Goal: Check status: Check status

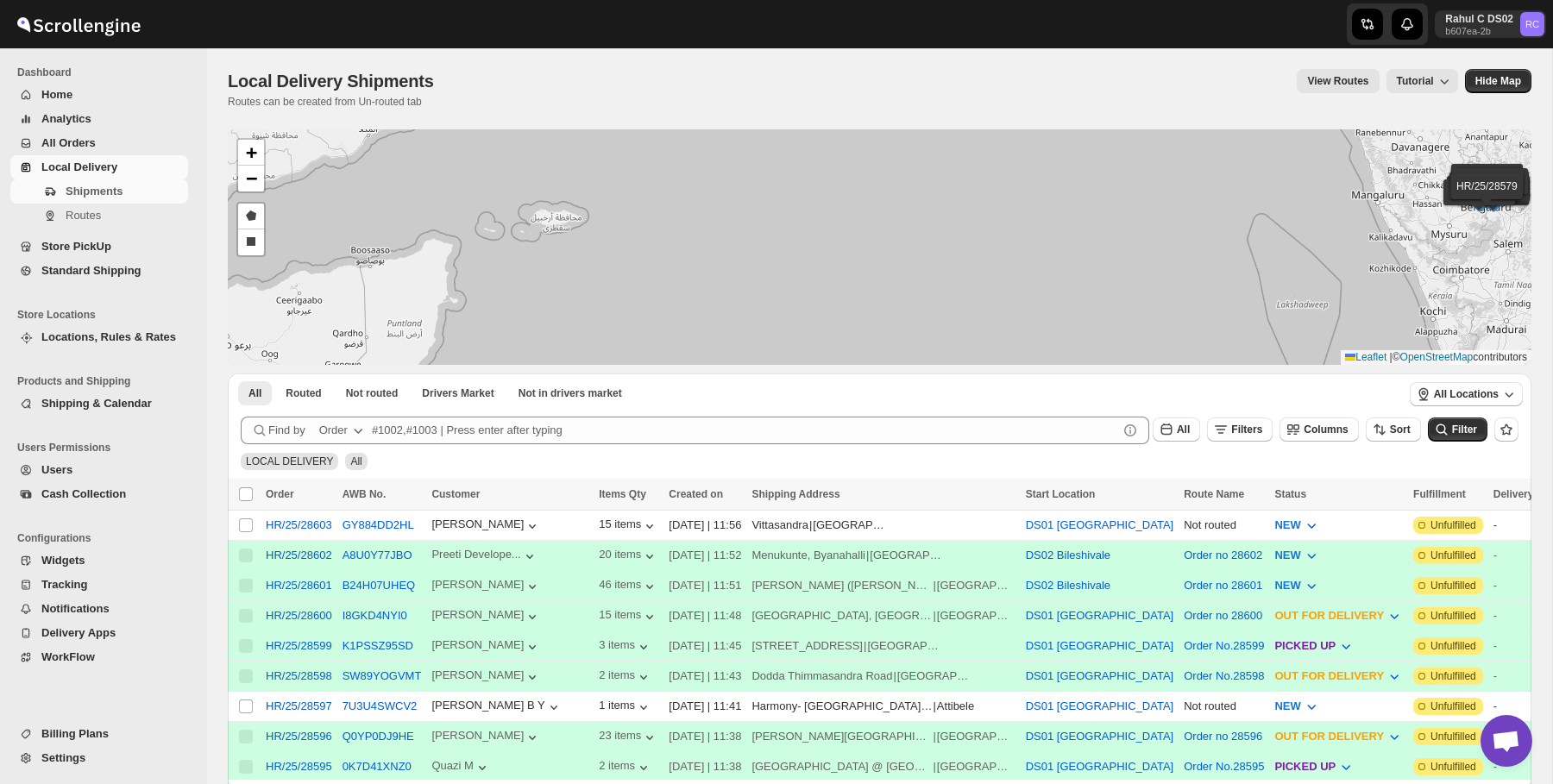
scroll to position [118, 0]
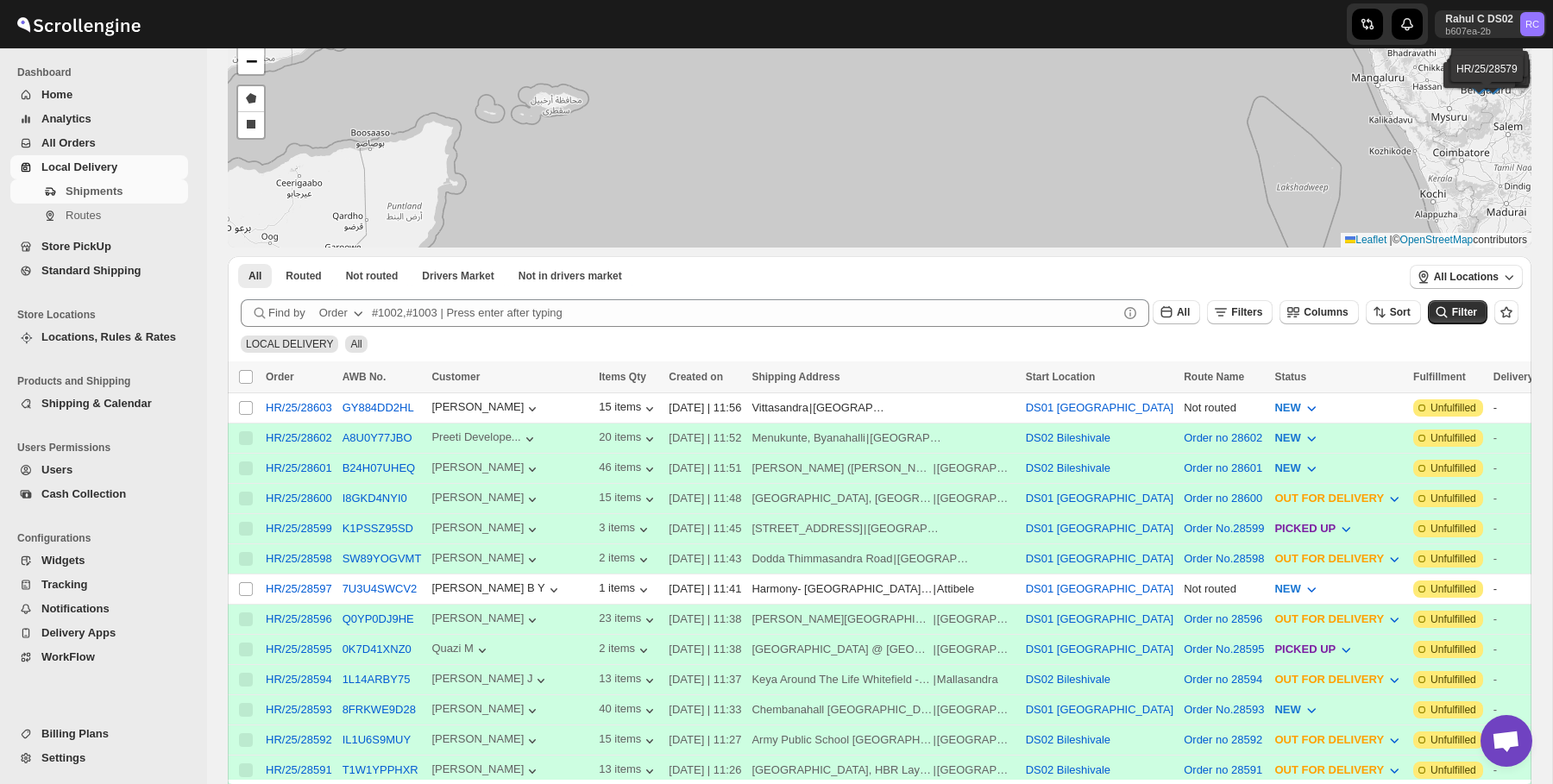
click at [146, 183] on span "Shipments" at bounding box center [125, 192] width 119 height 18
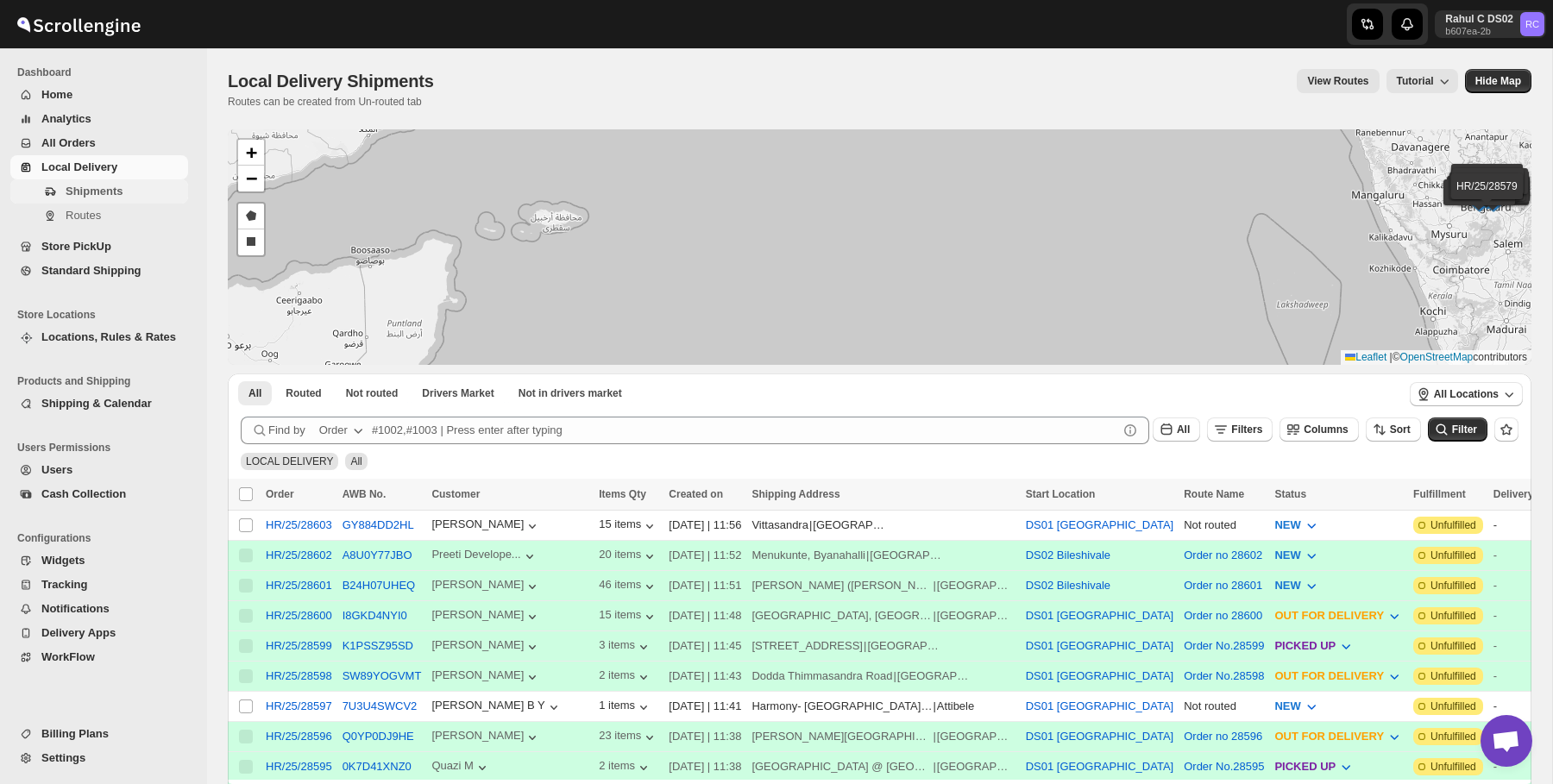
click at [105, 197] on span "Shipments" at bounding box center [125, 192] width 119 height 18
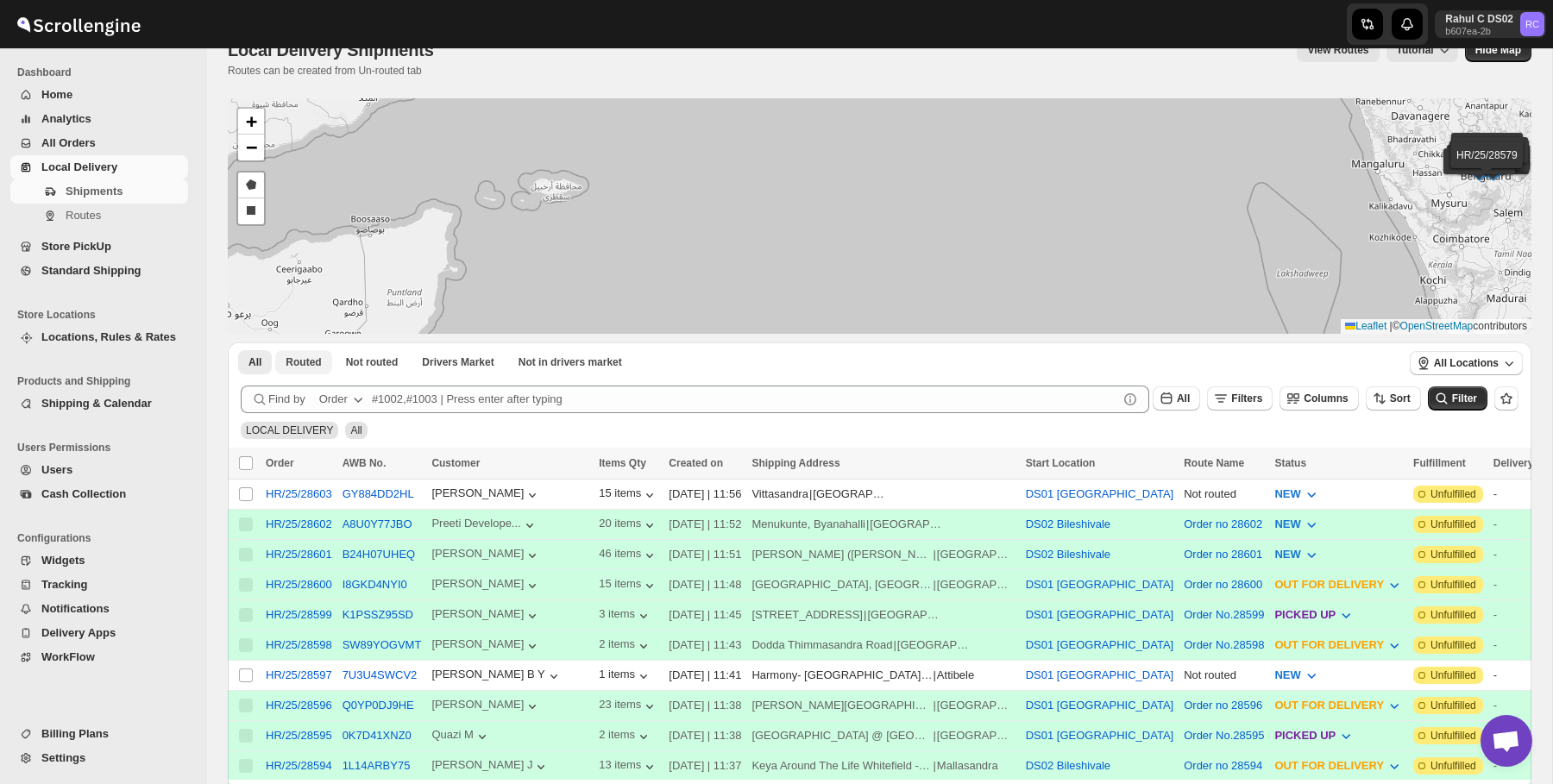
scroll to position [13, 0]
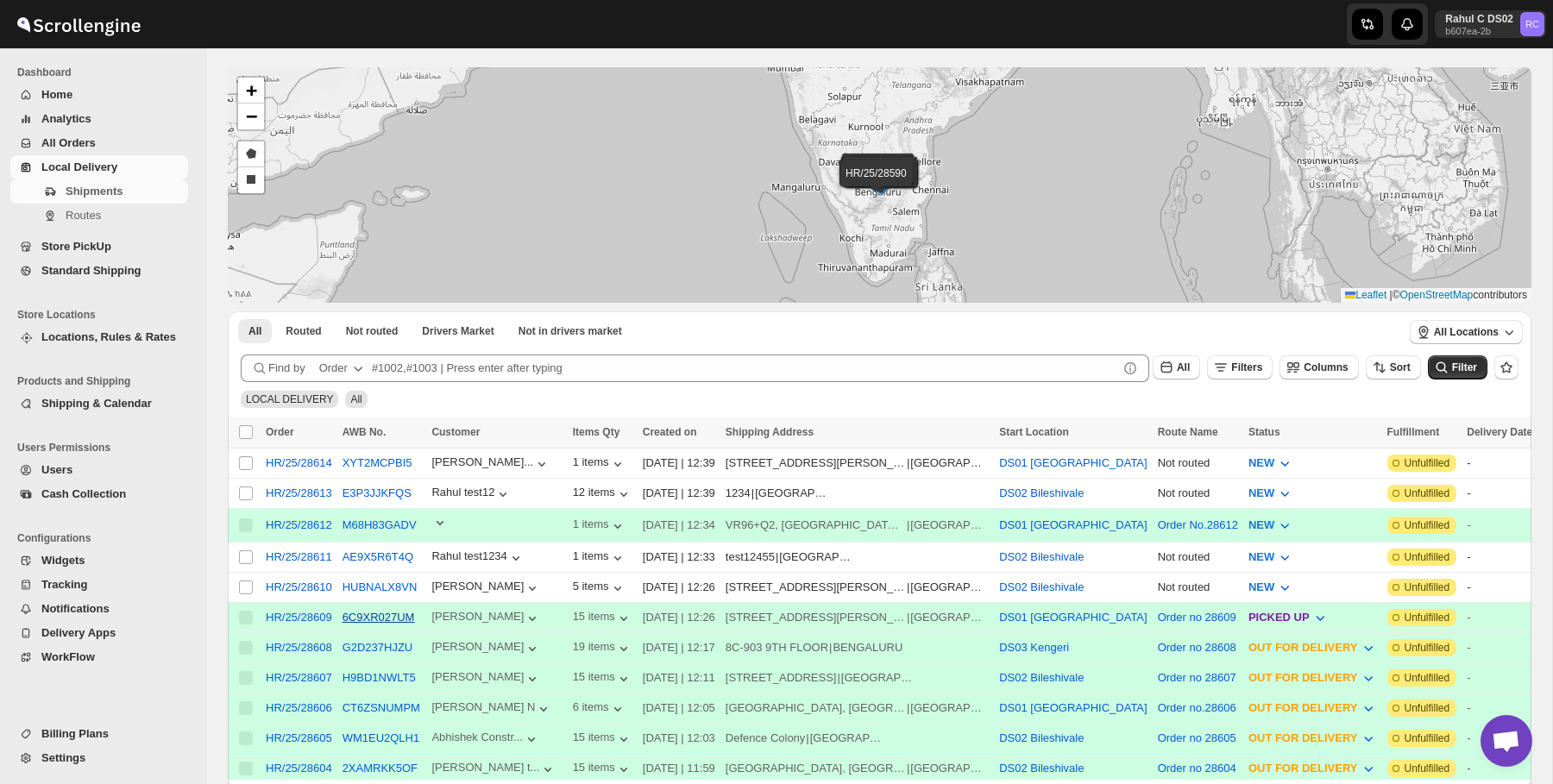
scroll to position [63, 0]
click at [442, 517] on icon "button" at bounding box center [440, 522] width 18 height 18
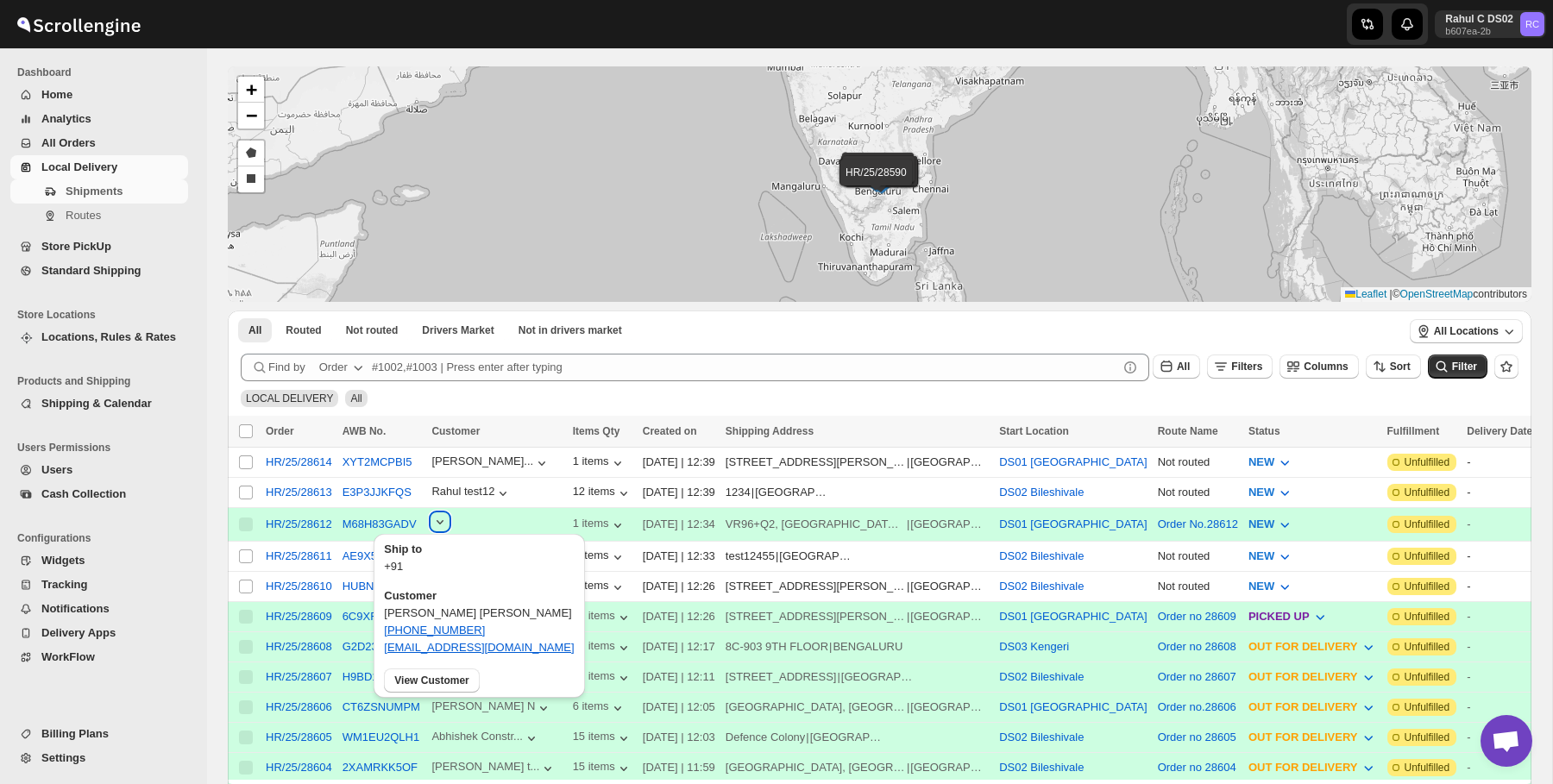
click at [442, 517] on icon "button" at bounding box center [440, 522] width 18 height 18
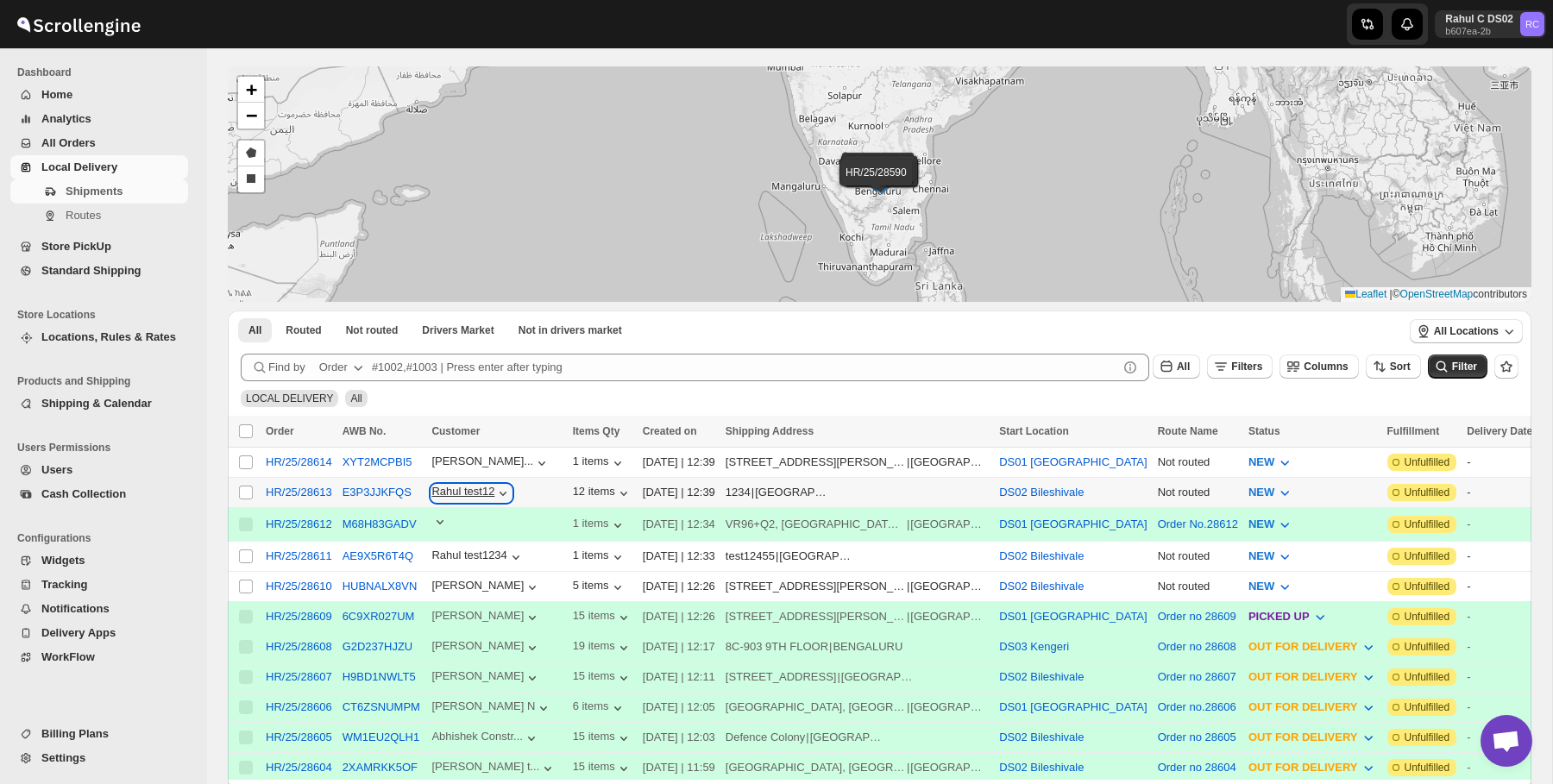
click at [509, 494] on icon "button" at bounding box center [504, 494] width 18 height 18
click at [460, 416] on th "Customer" at bounding box center [497, 431] width 140 height 32
click at [385, 552] on button "AE9X5R6T4Q" at bounding box center [377, 556] width 71 height 13
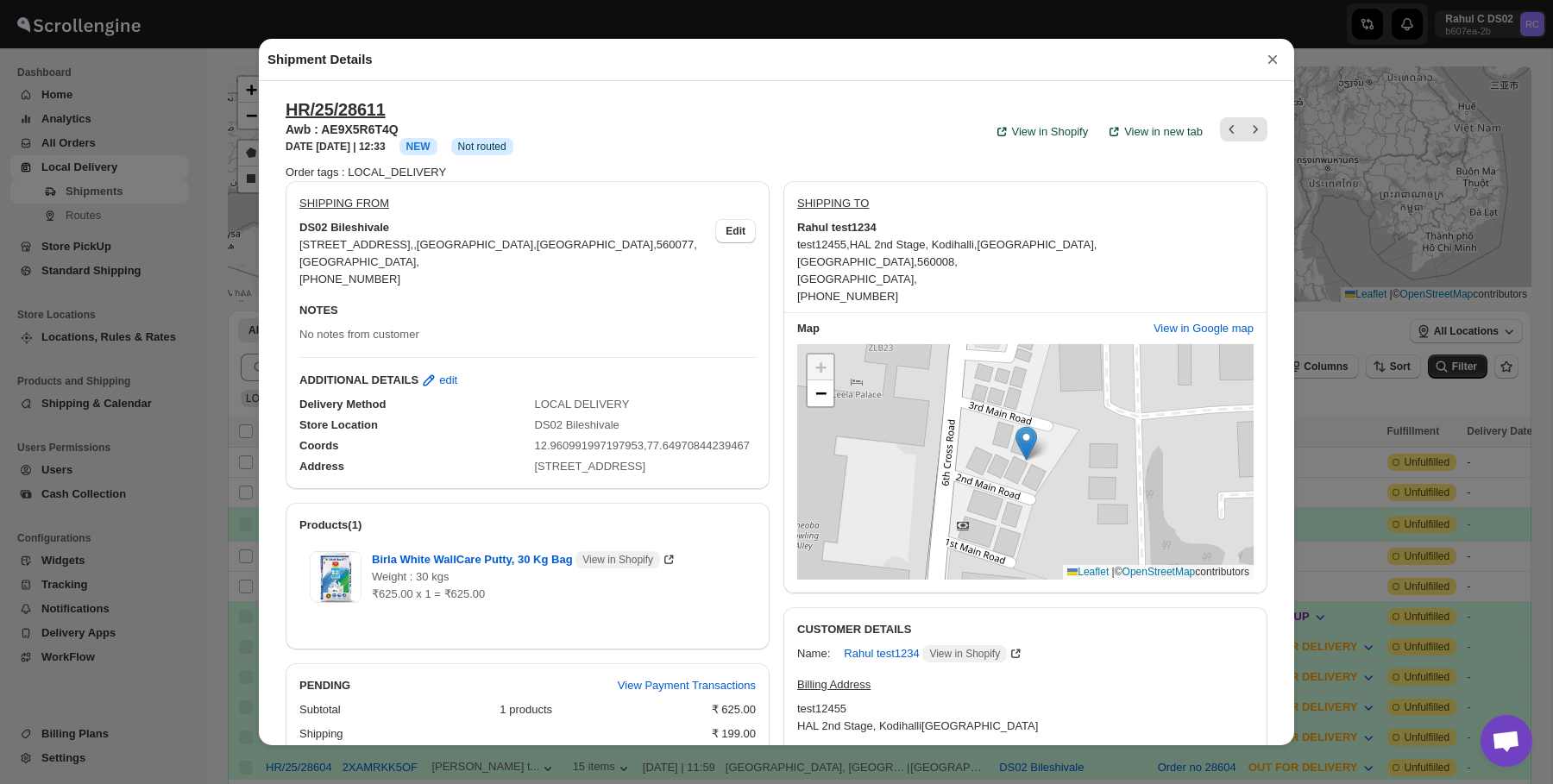
click at [1339, 394] on div "Shipment Details × HR/25/28611 Awb : AE9X5R6T4Q DATE 13-Sep-25 | 12:33 Info NEW…" at bounding box center [776, 392] width 1553 height 784
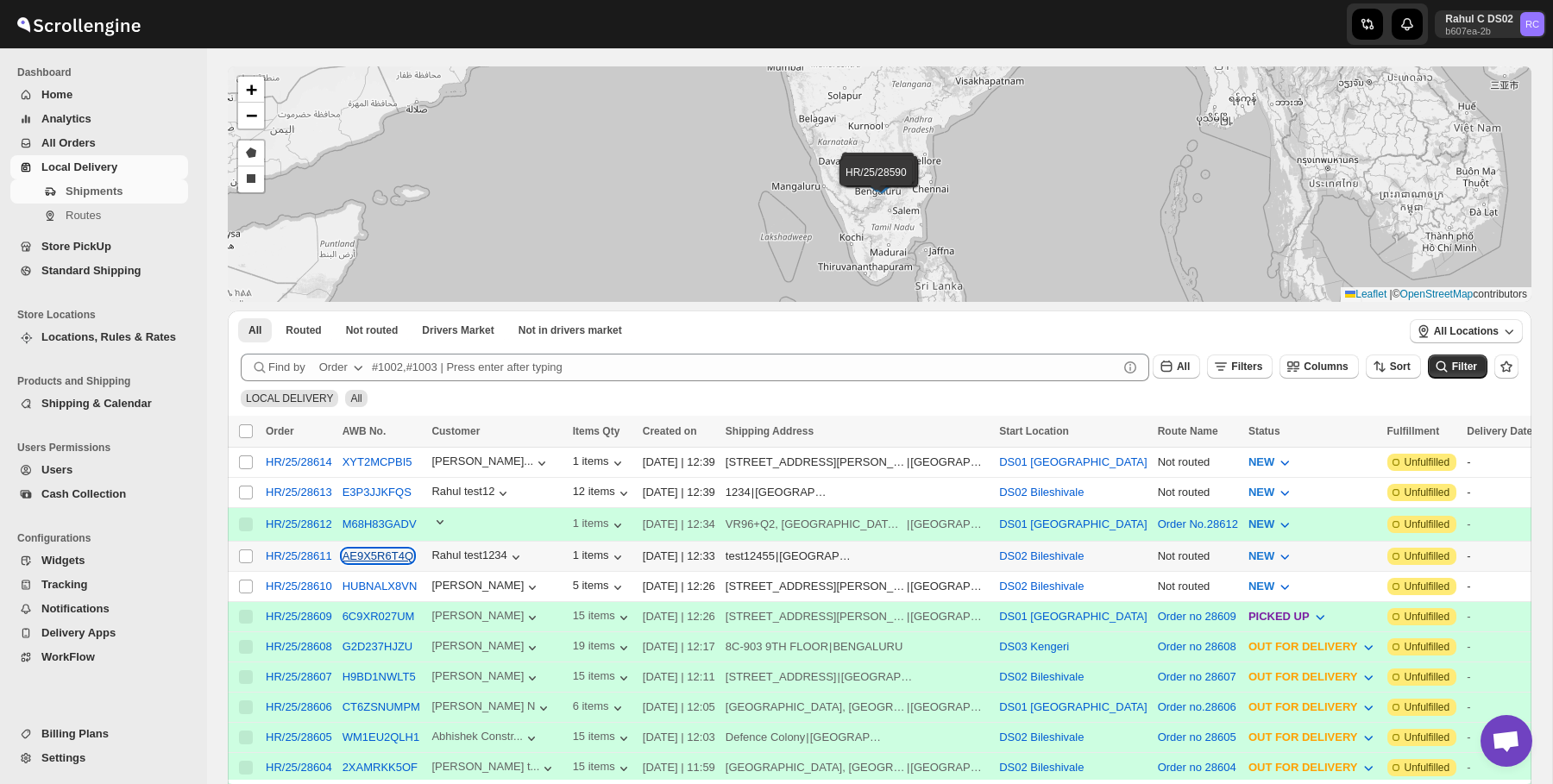
click at [407, 550] on button "AE9X5R6T4Q" at bounding box center [377, 556] width 71 height 13
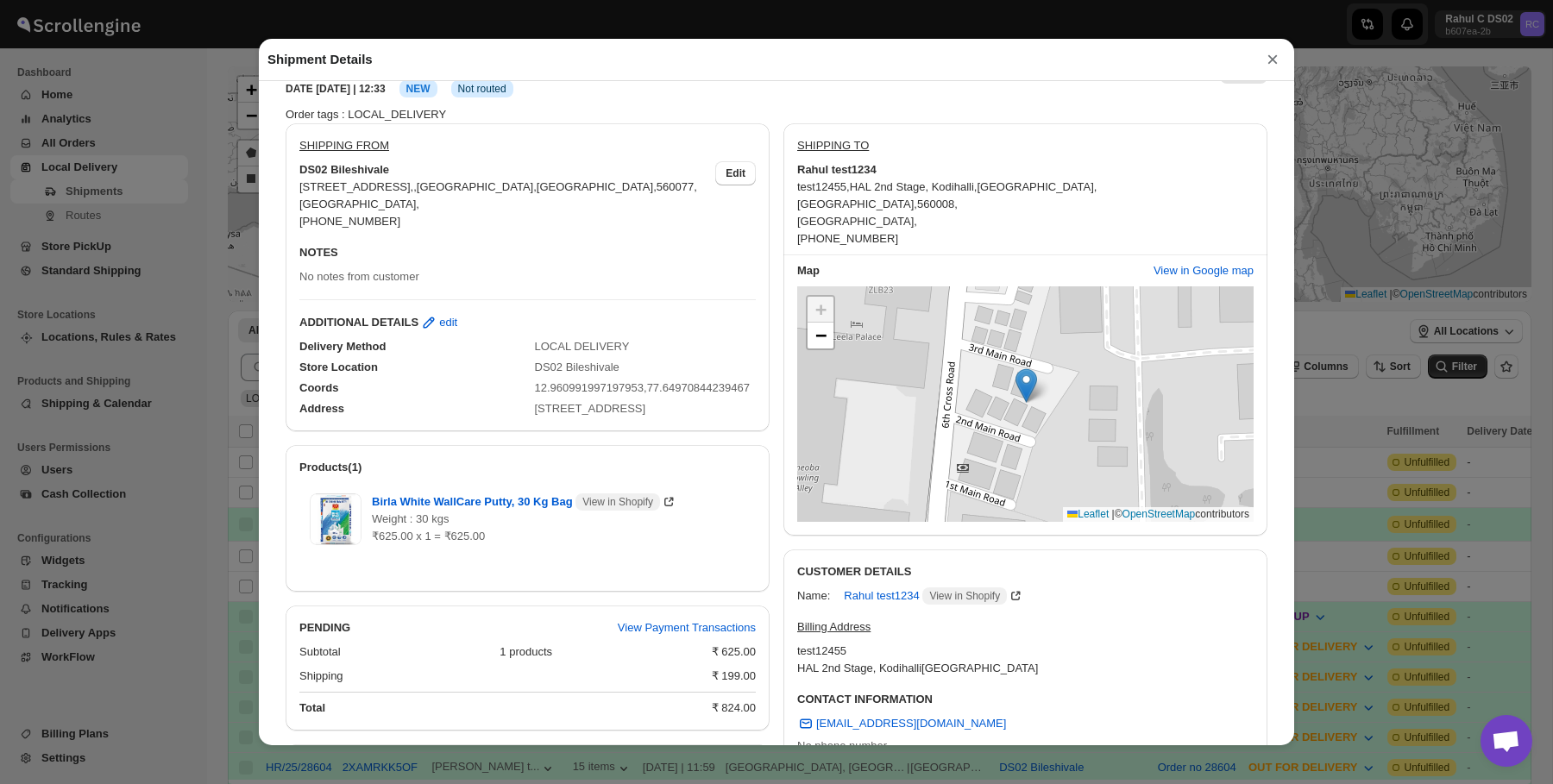
scroll to position [62, 0]
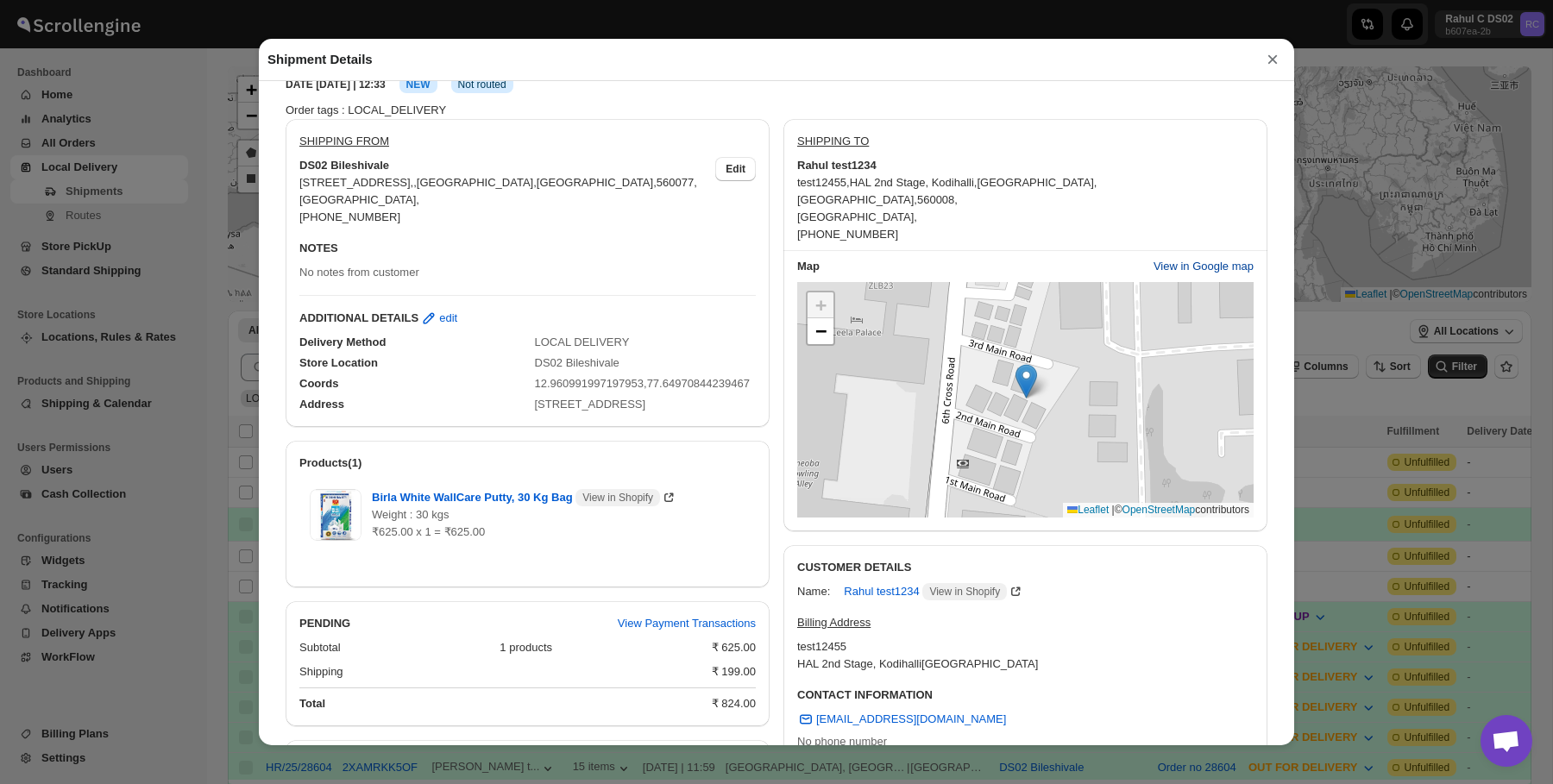
click at [1220, 253] on button "View in Google map" at bounding box center [1204, 266] width 121 height 27
click at [149, 123] on div "Shipment Details × HR/25/28611 Awb : AE9X5R6T4Q DATE 13-Sep-25 | 12:33 Info NEW…" at bounding box center [776, 392] width 1553 height 784
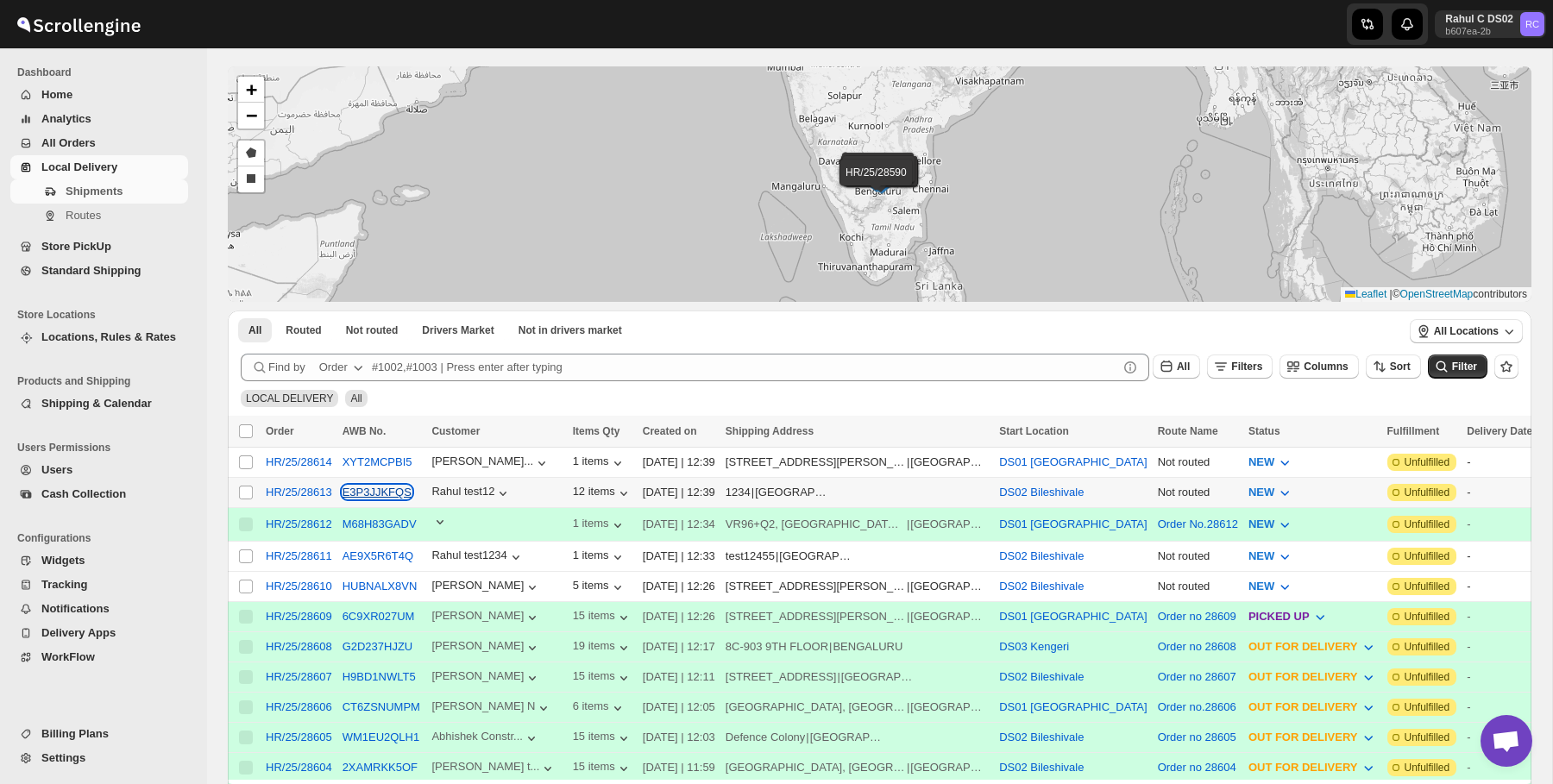
click at [402, 486] on button "E3P3JJKFQS" at bounding box center [376, 492] width 69 height 13
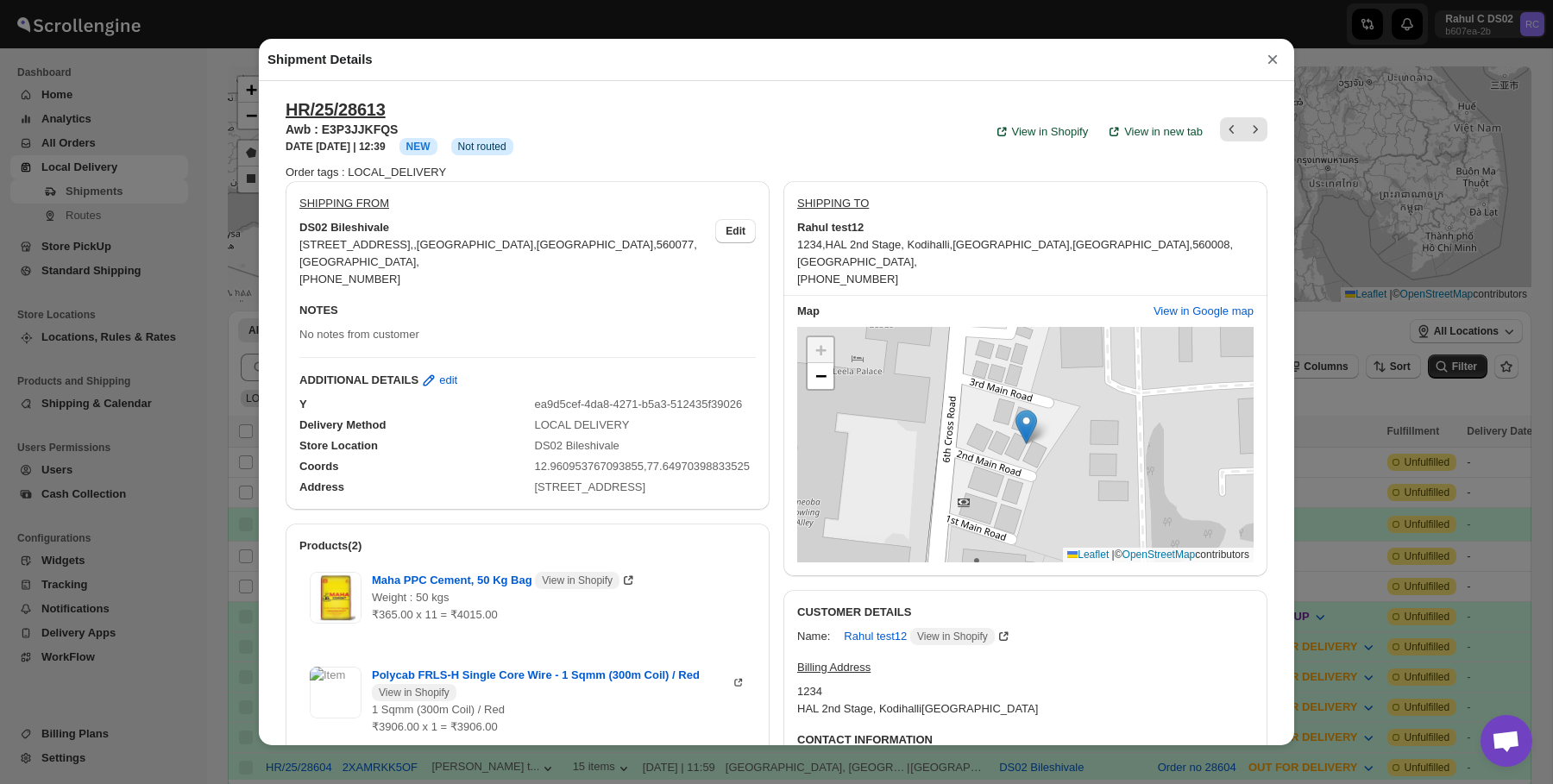
scroll to position [2, 0]
click at [826, 369] on span "−" at bounding box center [820, 374] width 11 height 22
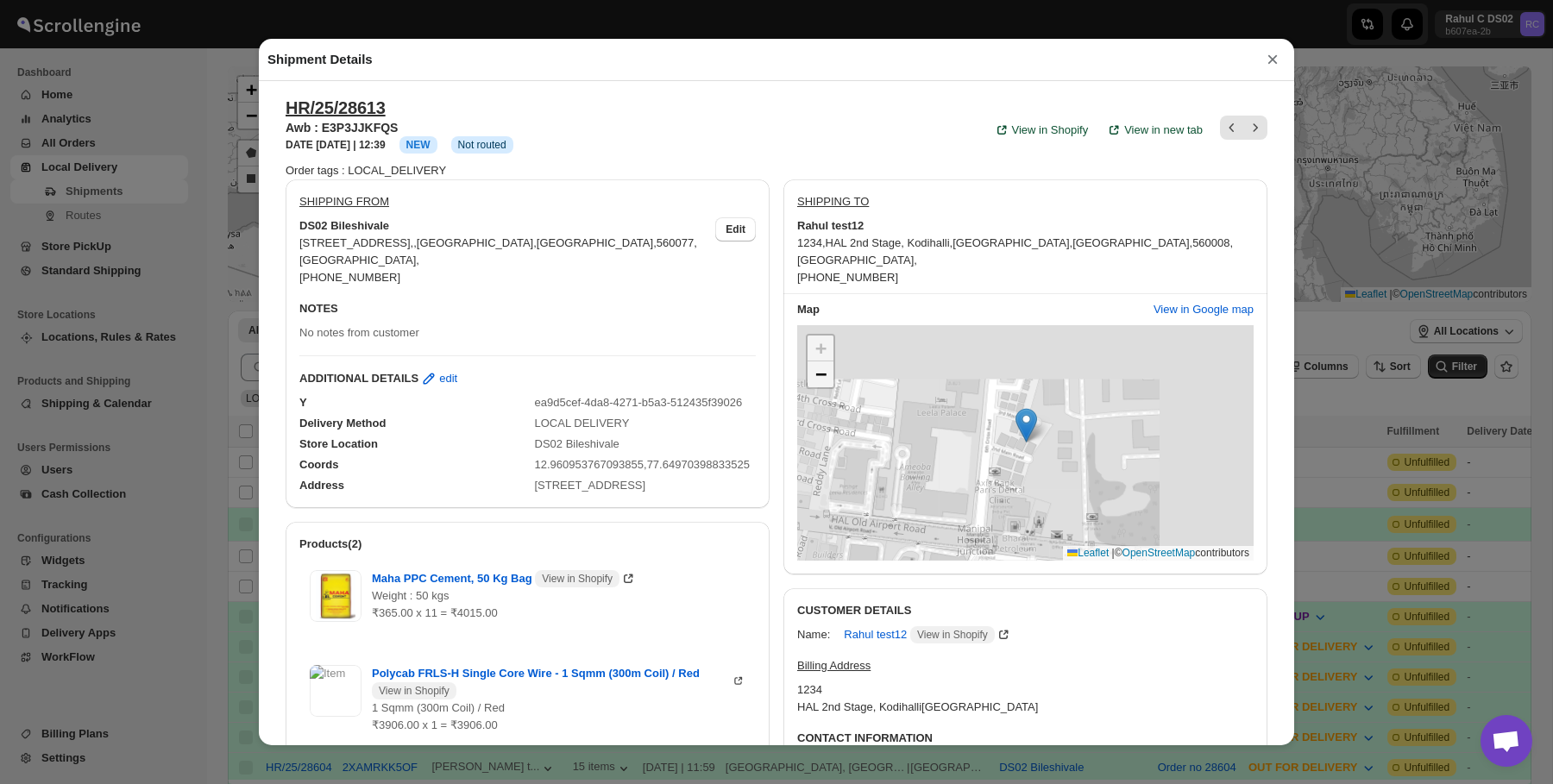
click at [826, 369] on span "−" at bounding box center [820, 374] width 11 height 22
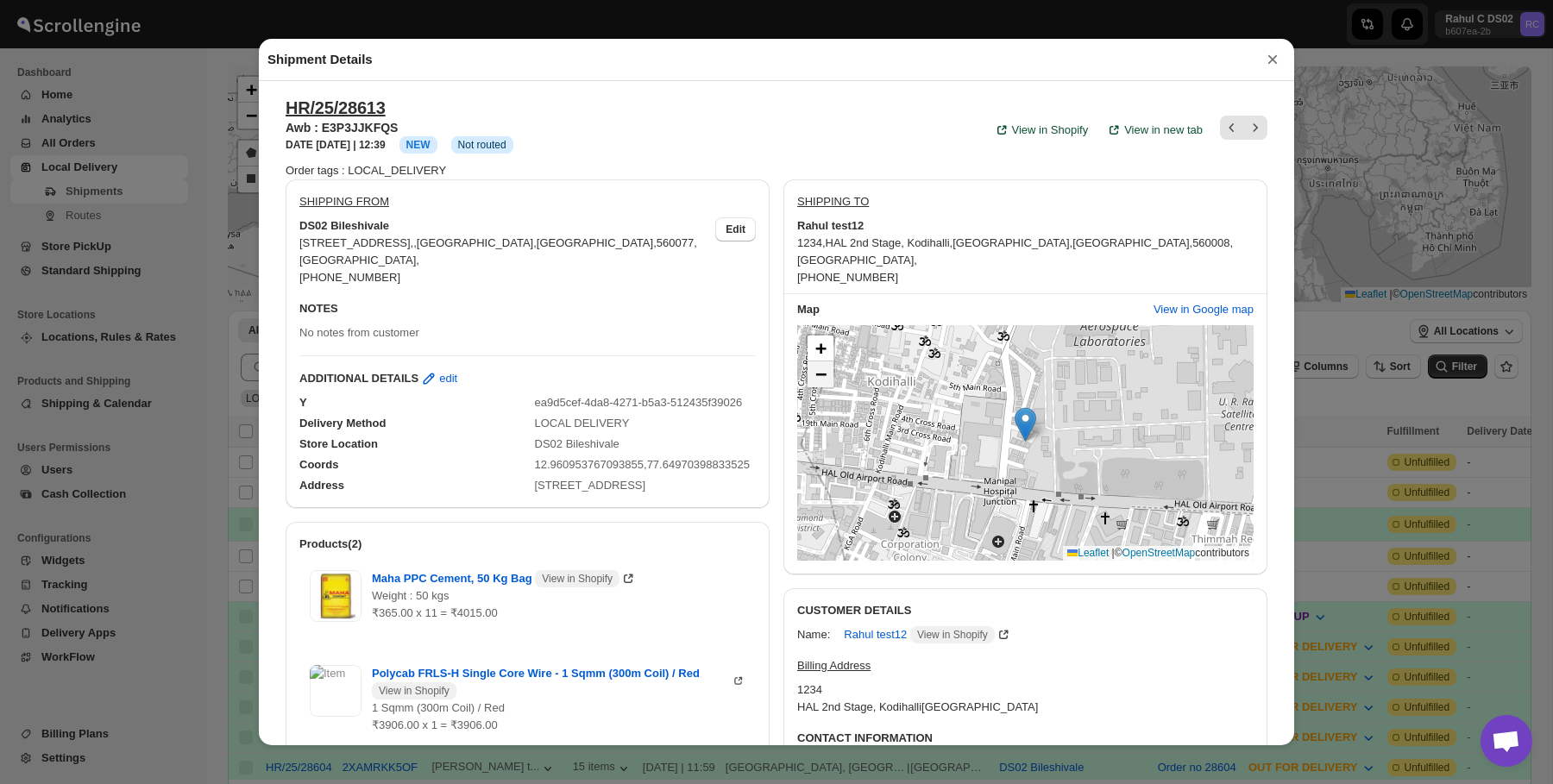
click at [819, 379] on span "−" at bounding box center [820, 374] width 11 height 22
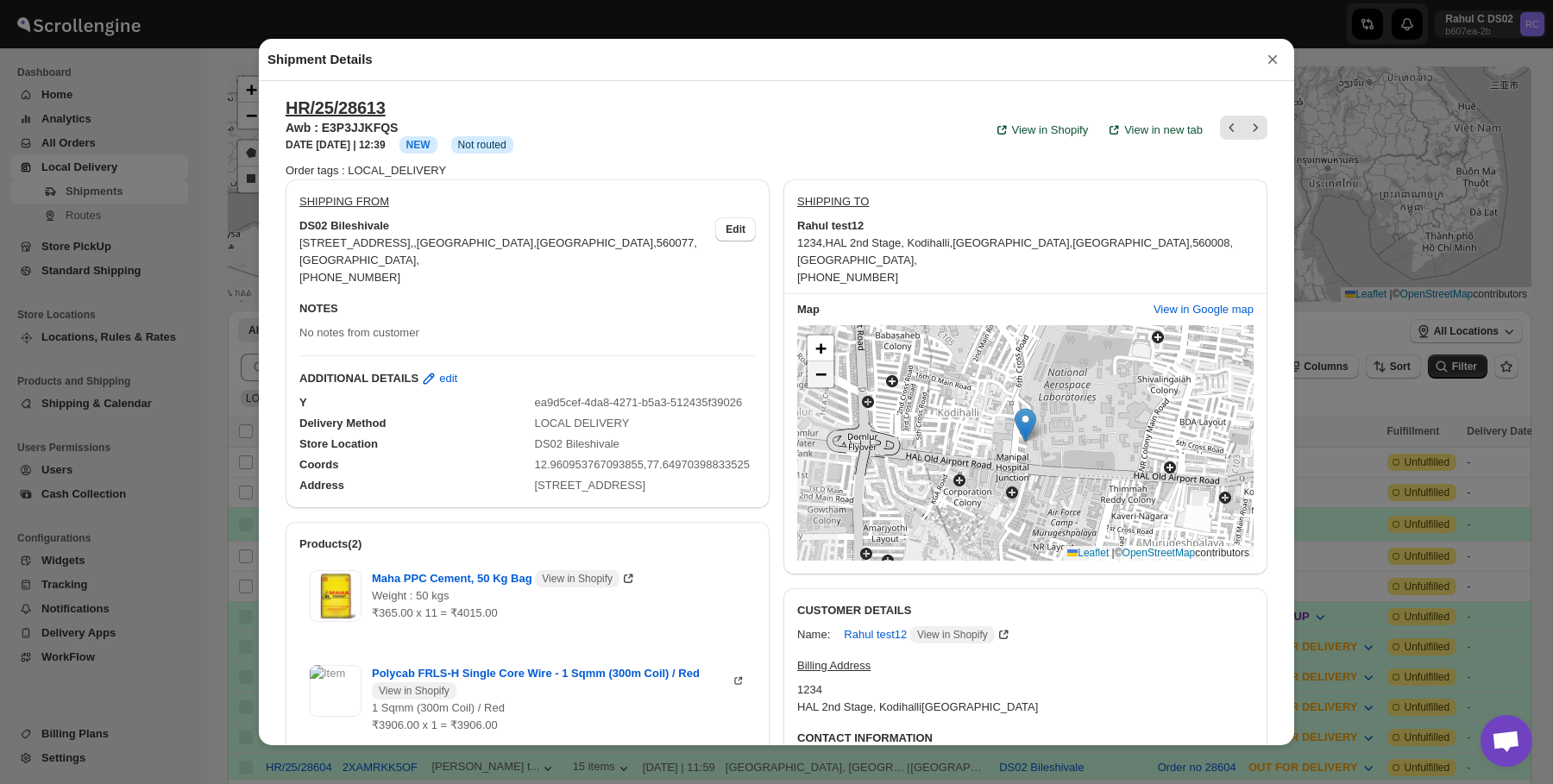
click at [819, 379] on span "−" at bounding box center [820, 374] width 11 height 22
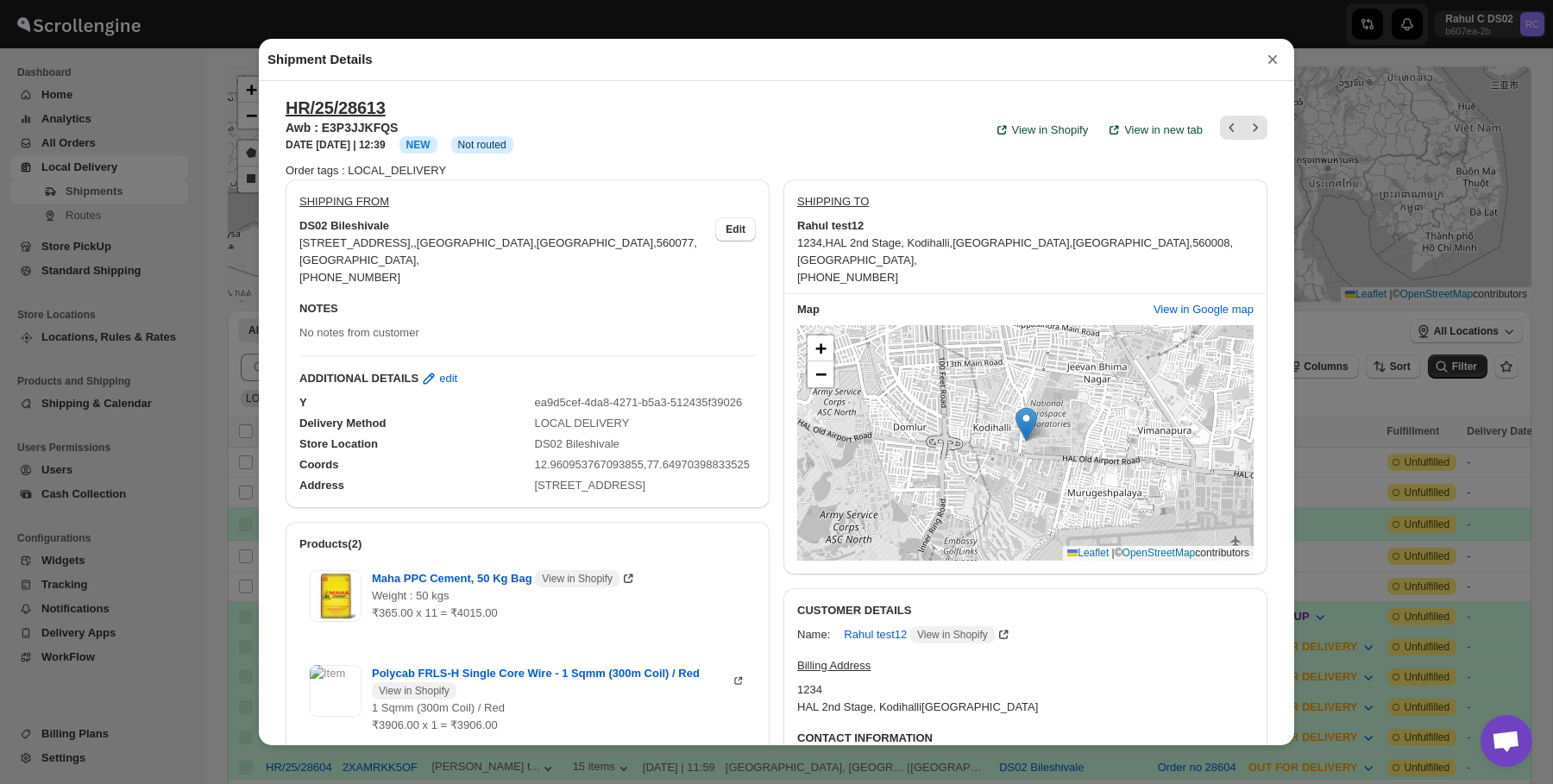
click at [323, 320] on div "NOTES" at bounding box center [527, 312] width 456 height 25
click at [201, 265] on div "Shipment Details × HR/25/28613 Awb : E3P3JJKFQS DATE 13-Sep-25 | 12:39 Info NEW…" at bounding box center [776, 392] width 1553 height 784
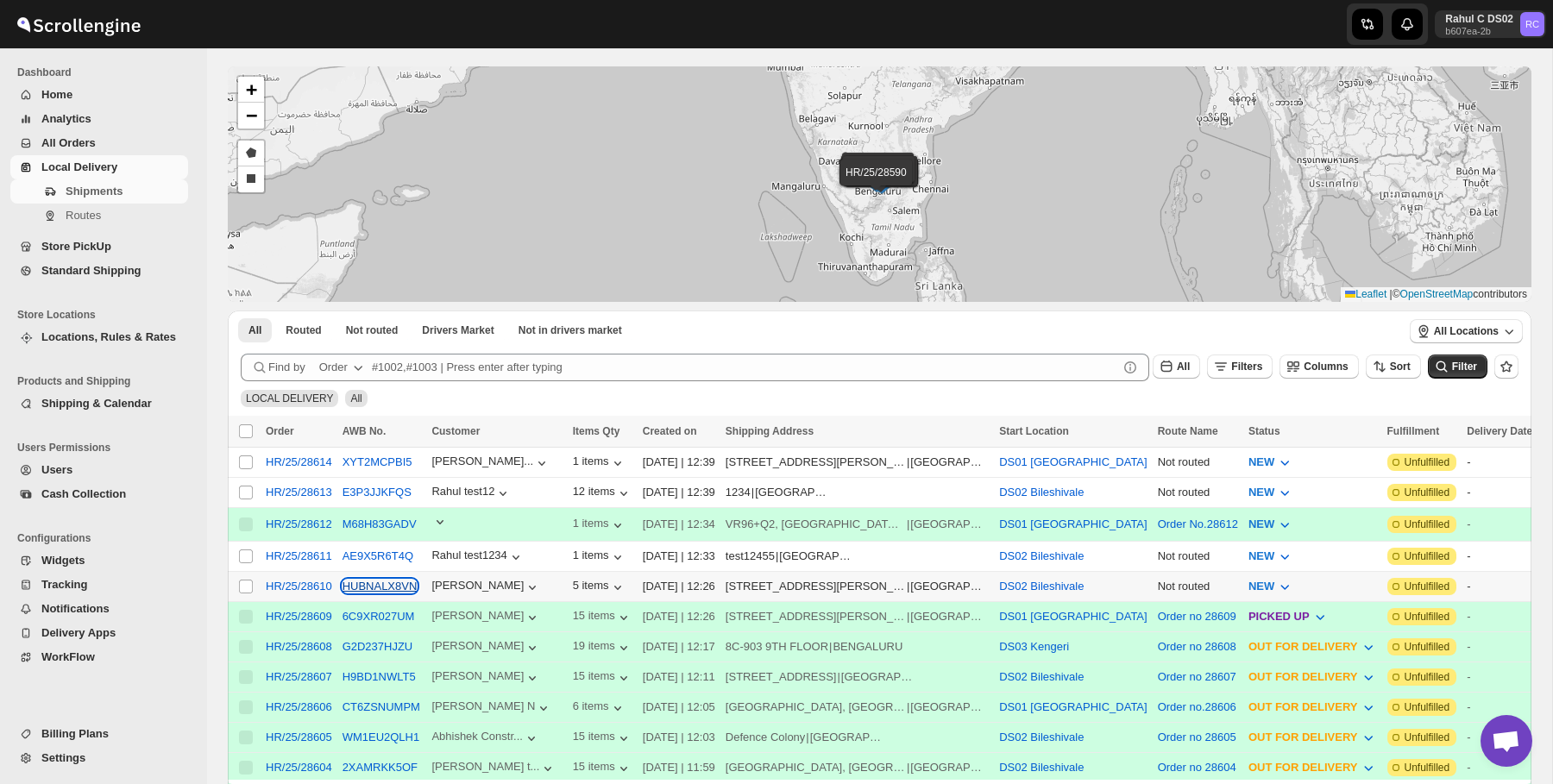
click at [373, 584] on button "HUBNALX8VN" at bounding box center [380, 586] width 75 height 13
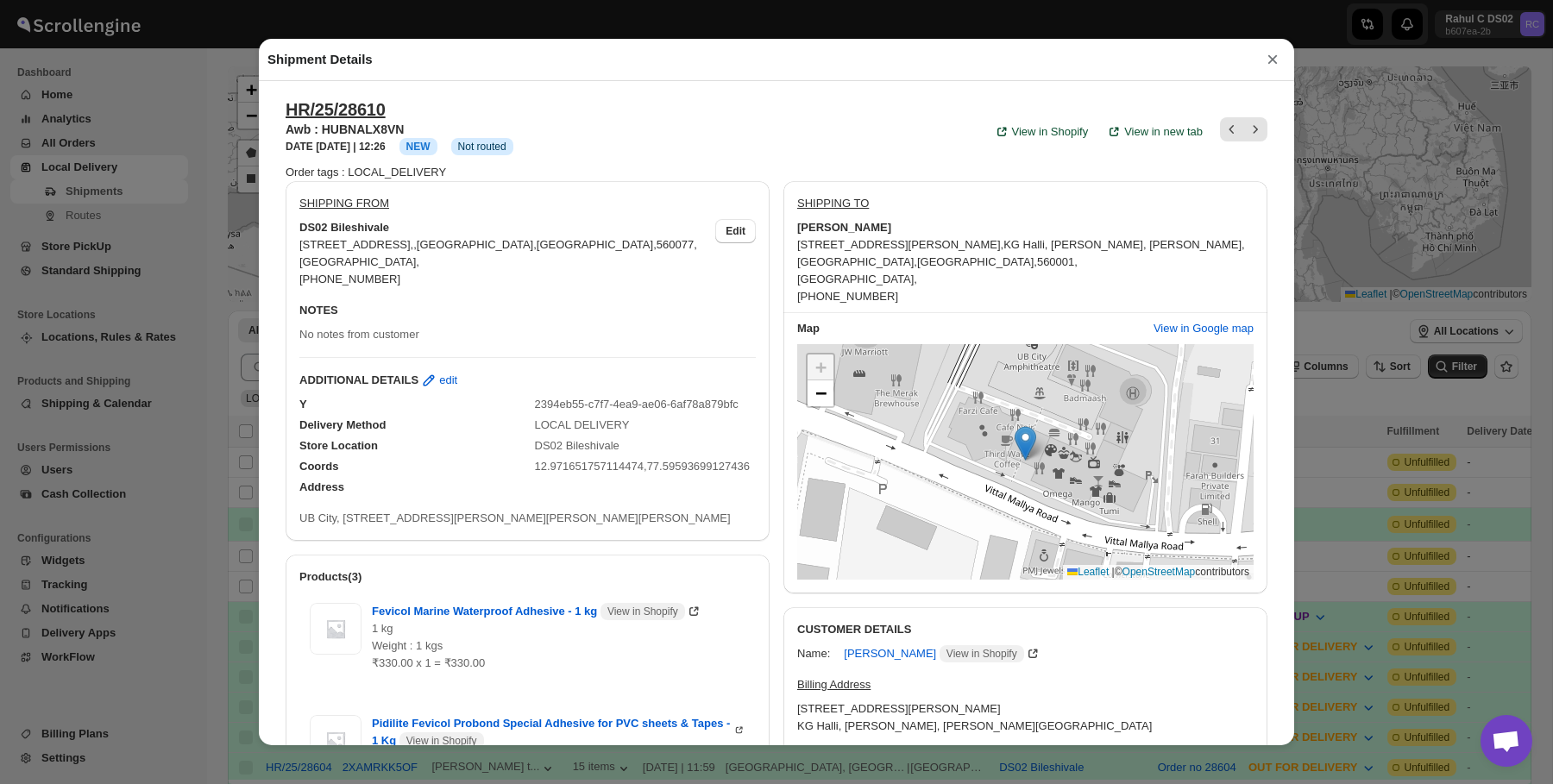
click at [147, 311] on div "Shipment Details × HR/25/28610 Awb : HUBNALX8VN DATE 13-Sep-25 | 12:26 Info NEW…" at bounding box center [776, 392] width 1553 height 784
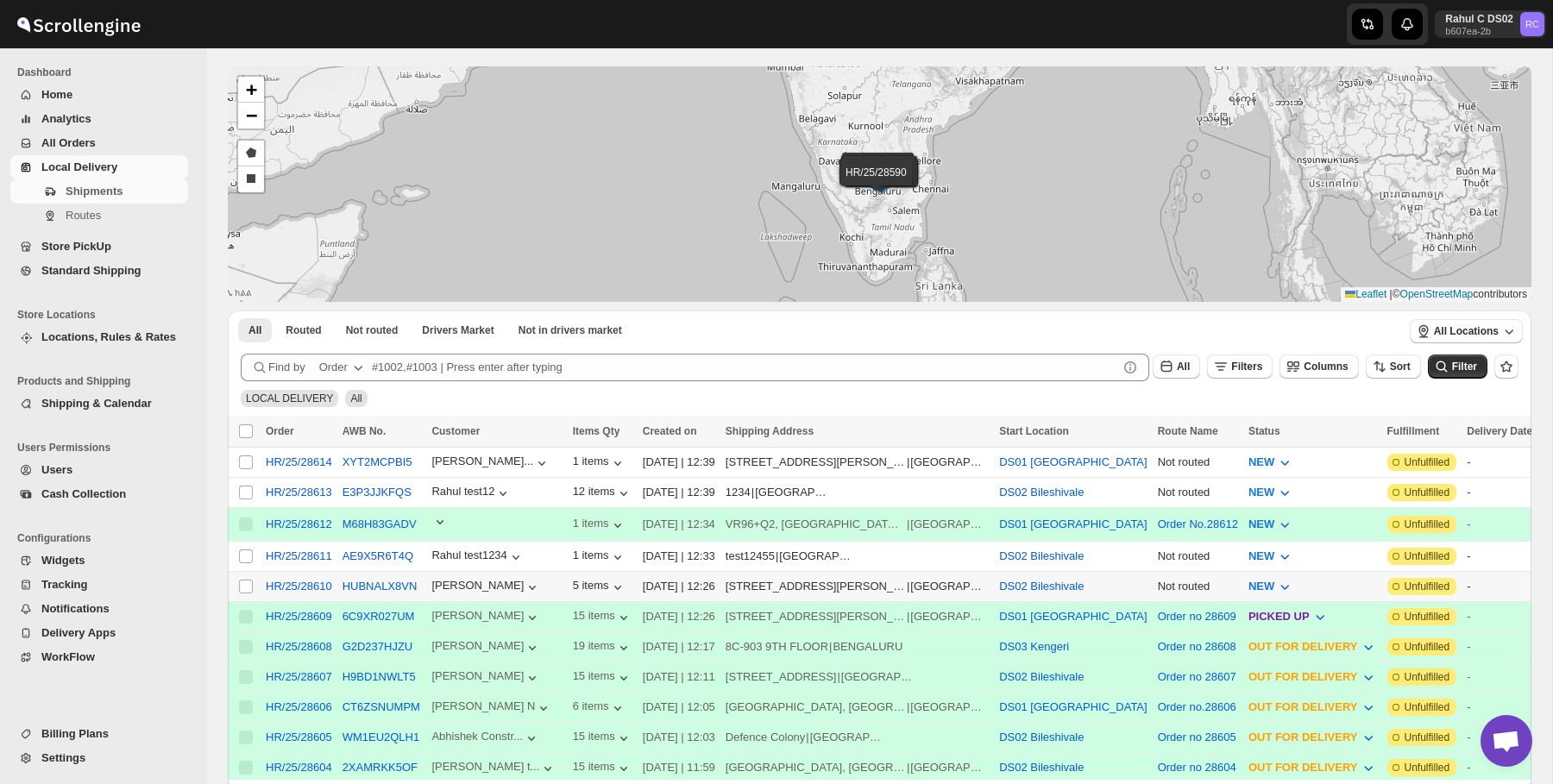
scroll to position [626, 0]
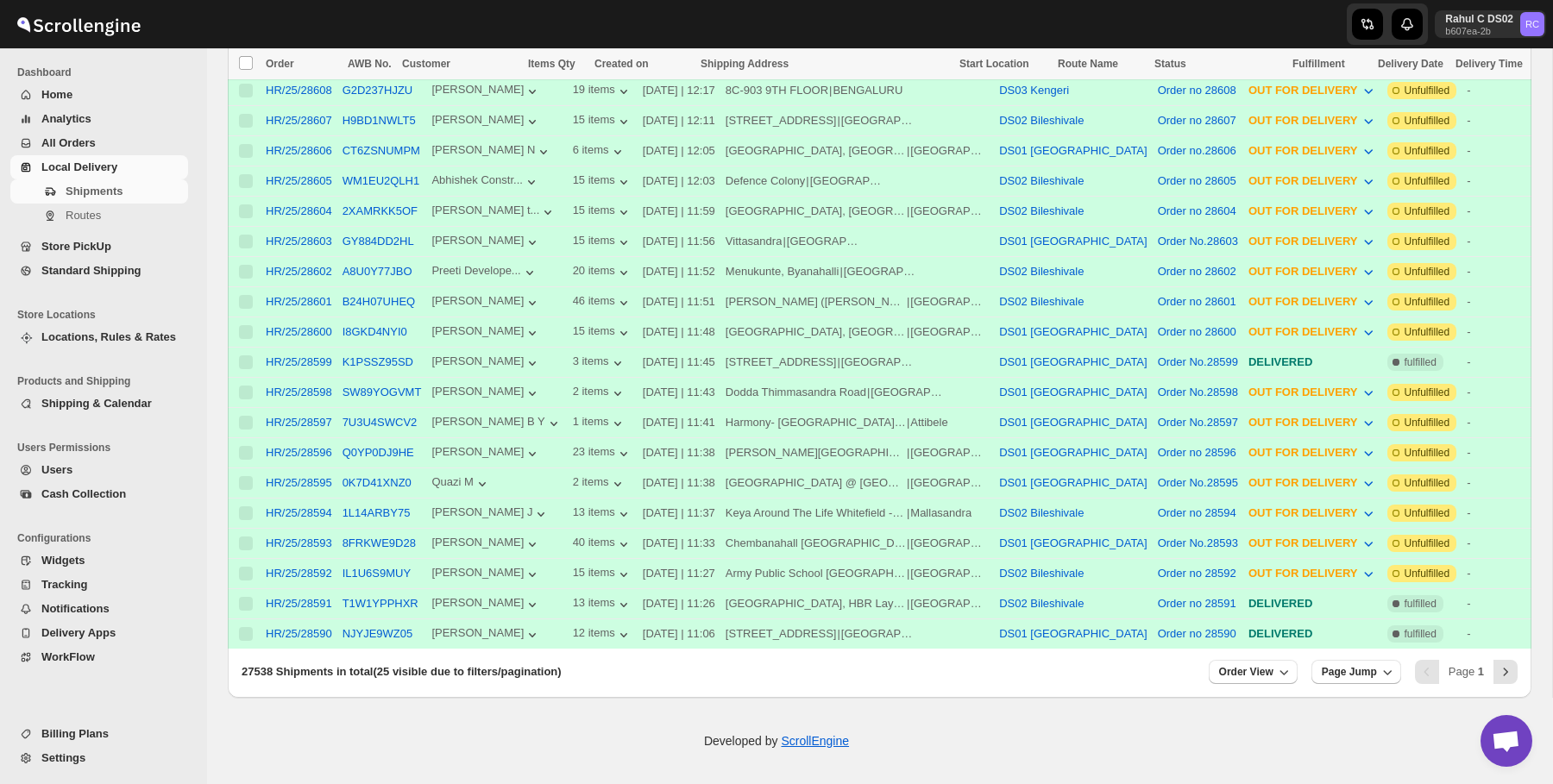
click at [1520, 671] on div "27538 Shipments in total (25 visible due to filters/pagination) Order View Page…" at bounding box center [880, 675] width 1304 height 45
click at [1519, 671] on div "27538 Shipments in total (25 visible due to filters/pagination) Order View Page…" at bounding box center [880, 675] width 1304 height 45
click at [1503, 674] on icon "Next" at bounding box center [1506, 672] width 18 height 18
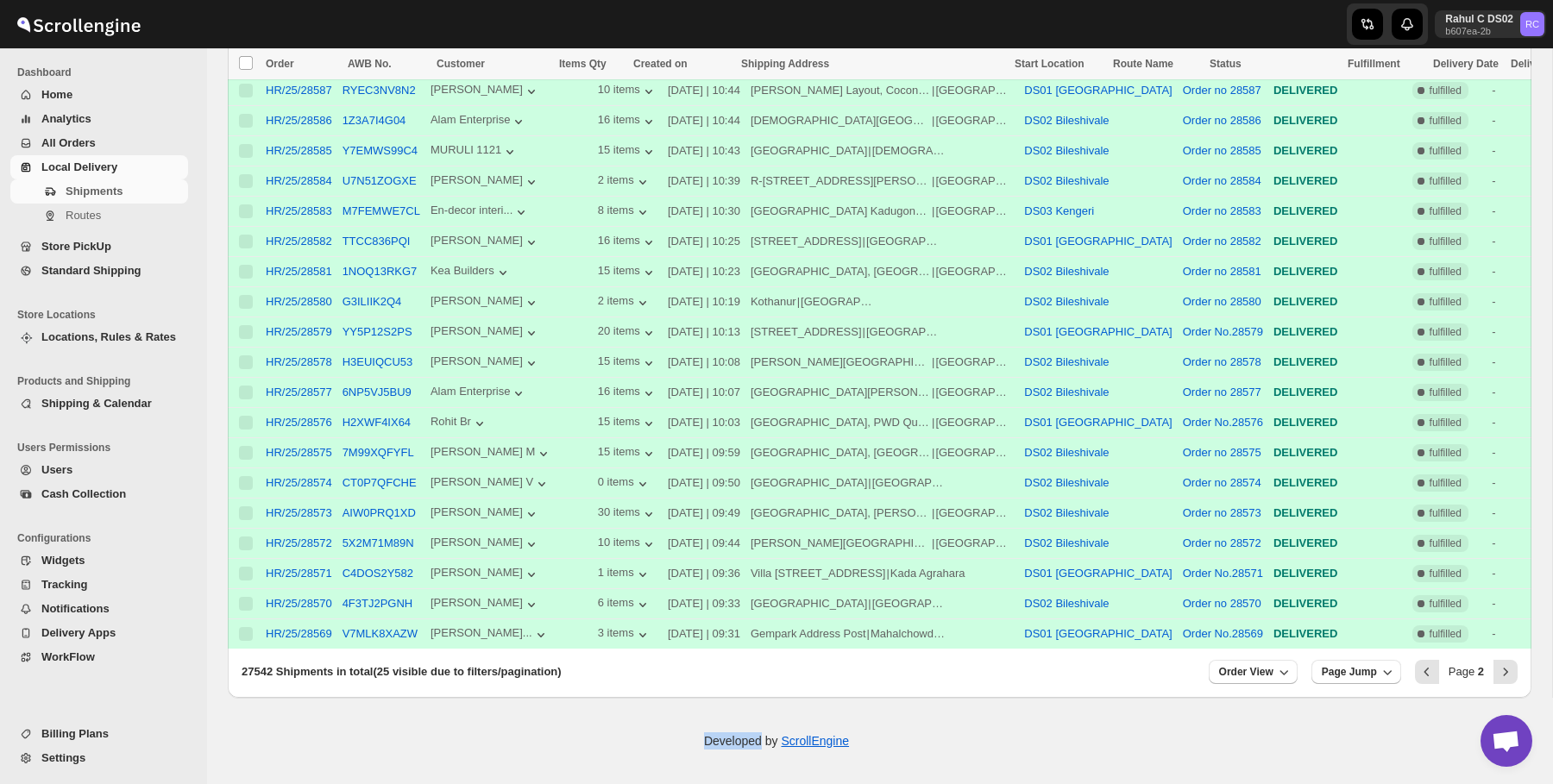
scroll to position [567, 0]
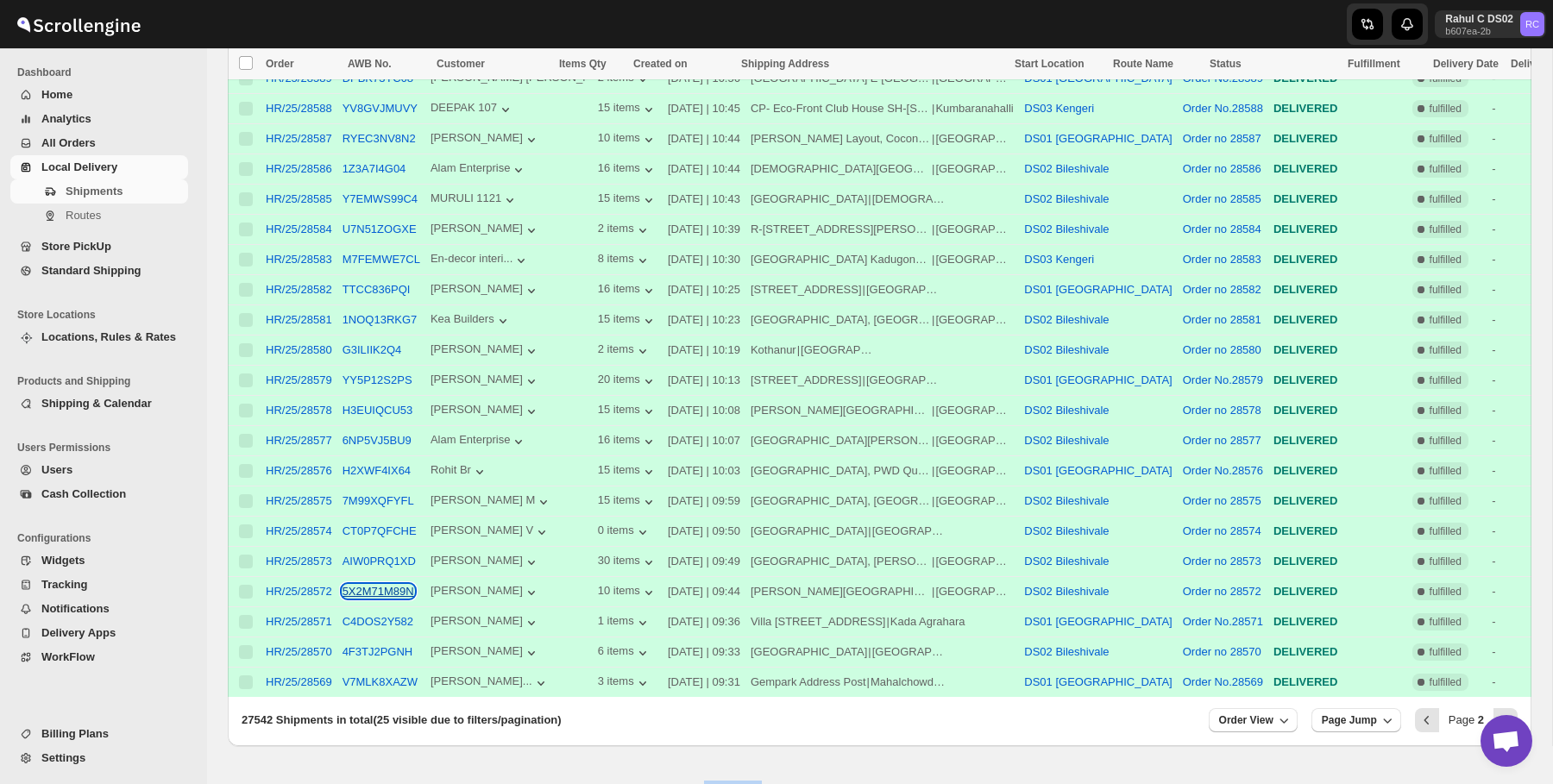
click at [386, 593] on button "5X2M71M89N" at bounding box center [378, 591] width 72 height 13
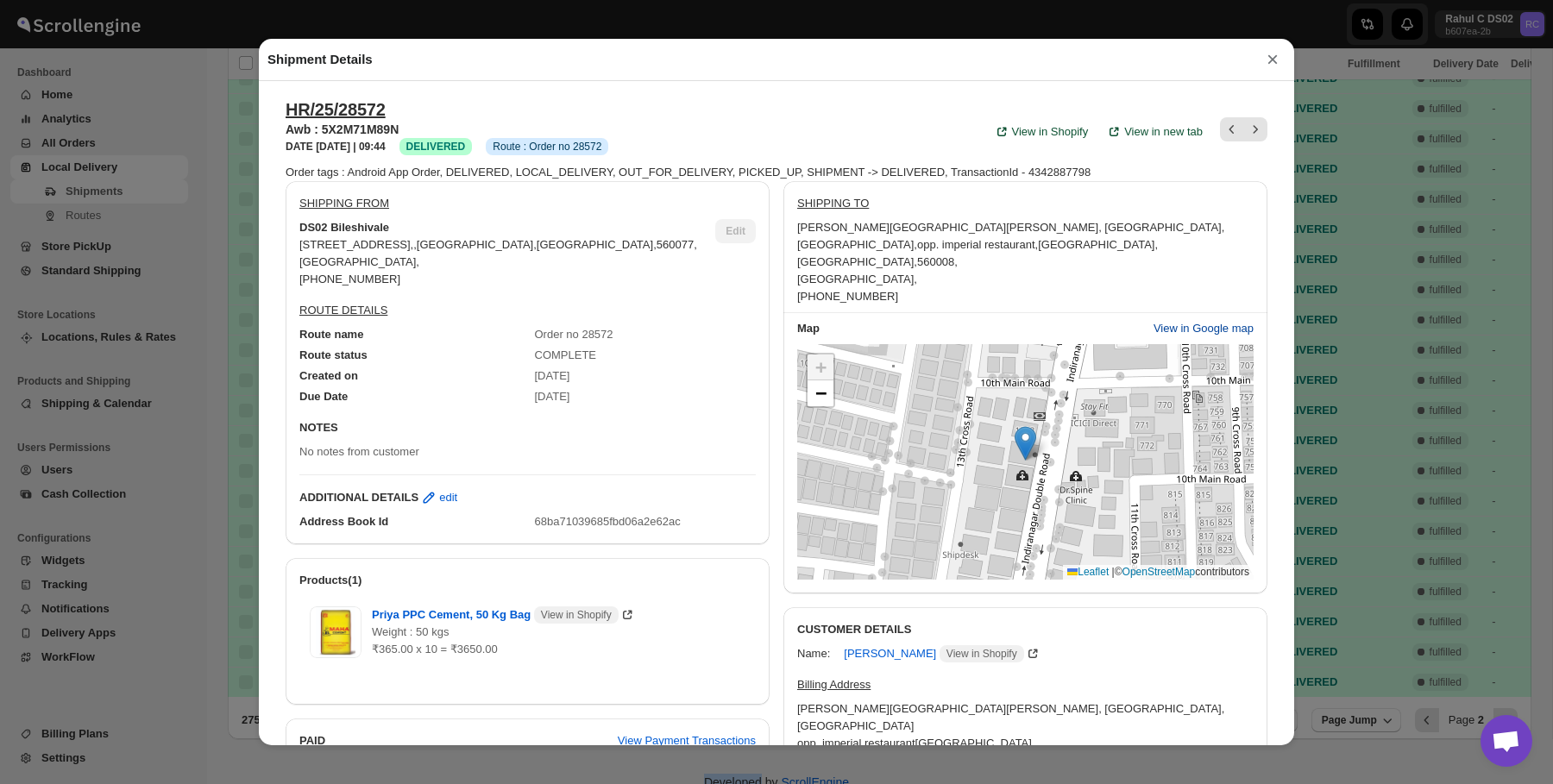
click at [1172, 320] on span "View in Google map" at bounding box center [1204, 329] width 100 height 18
click div "Shipment Details × HR/25/28572 Awb : 5X2M71M89N DATE 13-Sep-25 | 09:44 Success …" at bounding box center [776, 392] width 1553 height 784
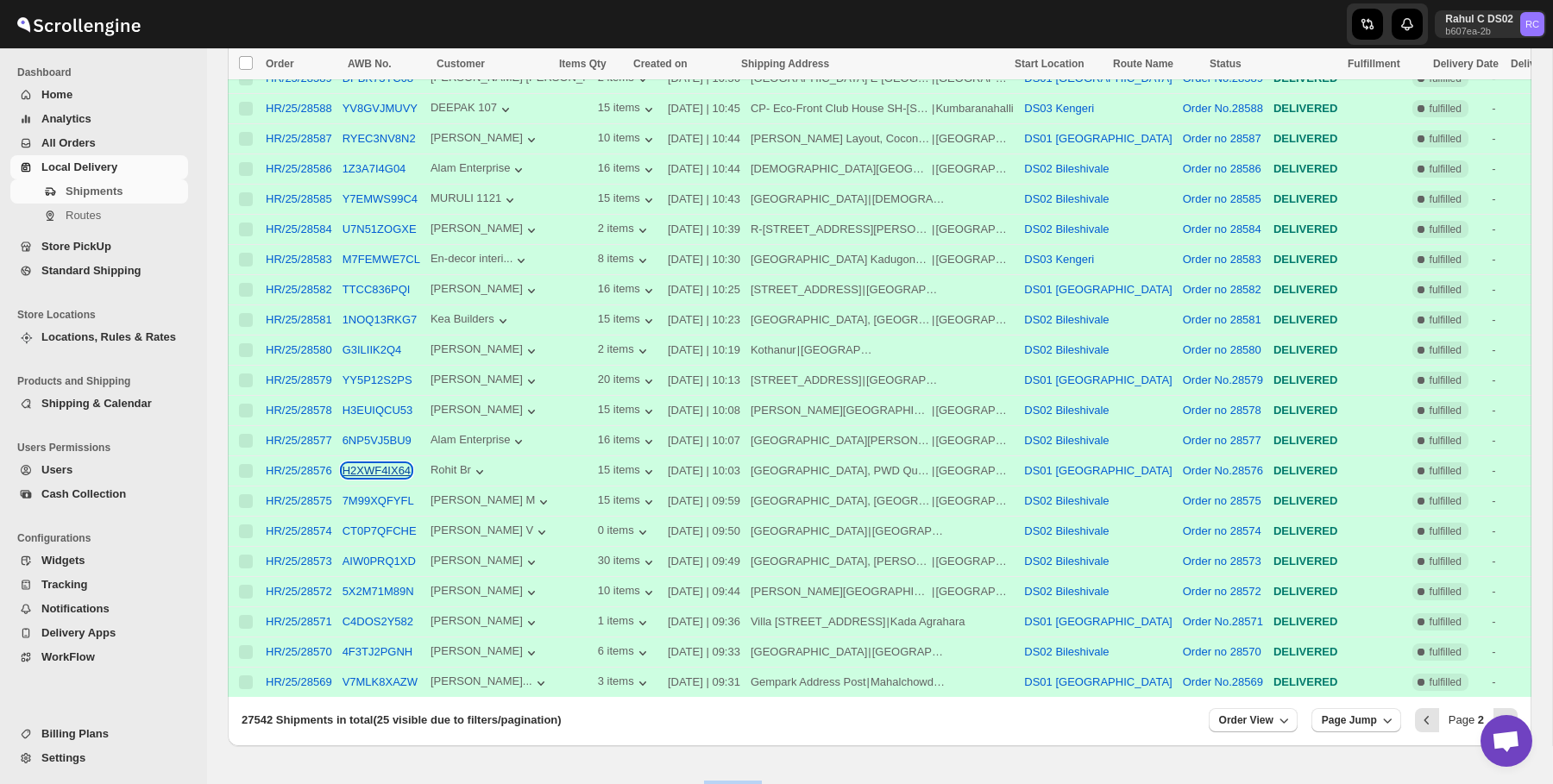
click at [379, 466] on button "H2XWF4IX64" at bounding box center [376, 470] width 68 height 13
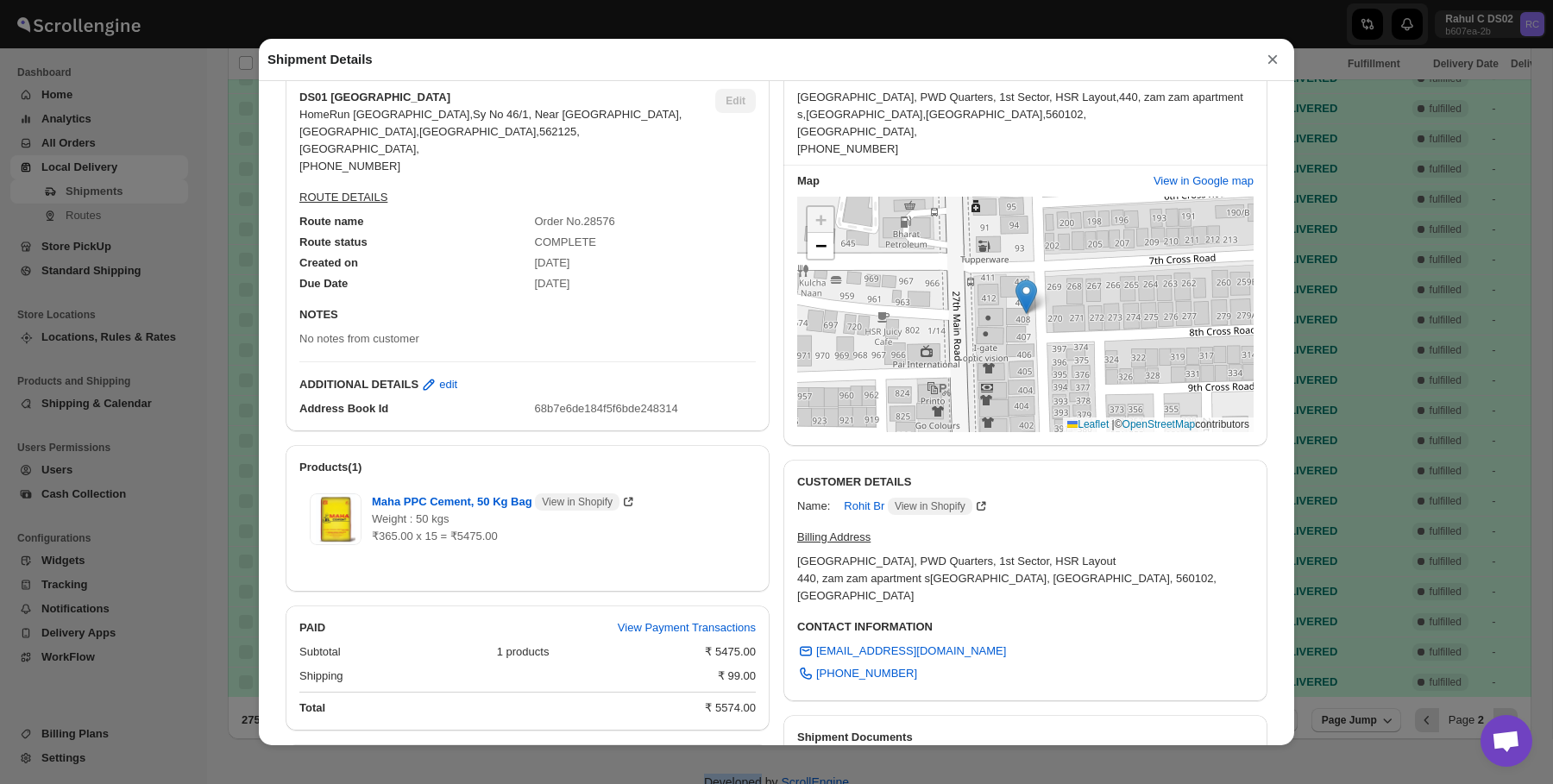
scroll to position [138, 0]
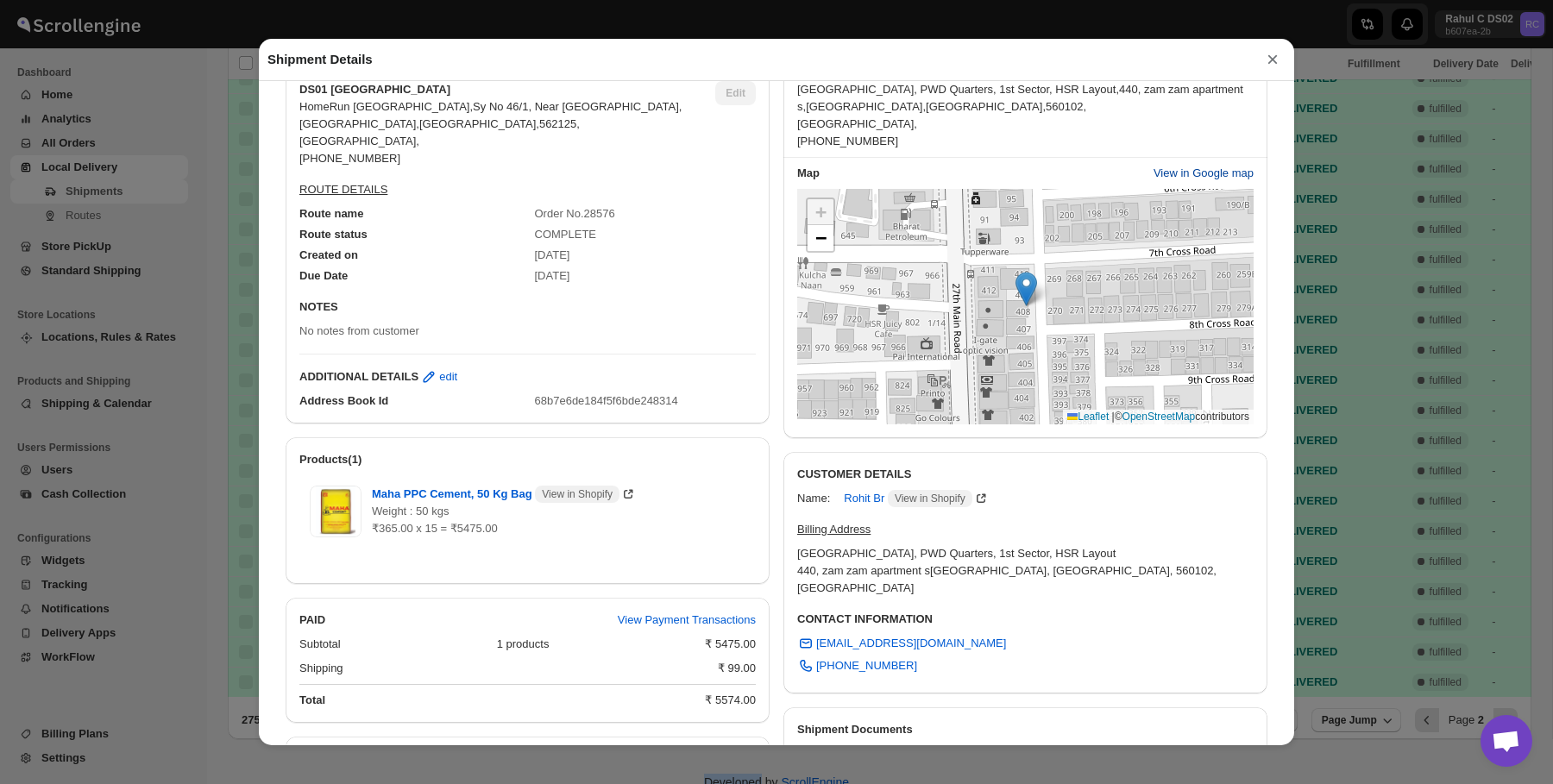
click at [1212, 167] on span "View in Google map" at bounding box center [1204, 174] width 100 height 18
